Goal: Use online tool/utility

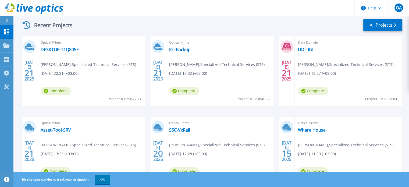
scroll to position [81, 0]
click at [61, 49] on link "DESKTOP-T1Q805F" at bounding box center [60, 49] width 38 height 5
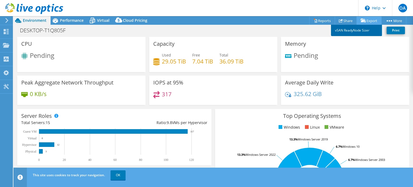
click at [356, 29] on link "vSAN ReadyNode Sizer" at bounding box center [356, 30] width 51 height 11
click at [358, 29] on link "vSAN ReadyNode Sizer" at bounding box center [356, 30] width 51 height 11
